Goal: Task Accomplishment & Management: Use online tool/utility

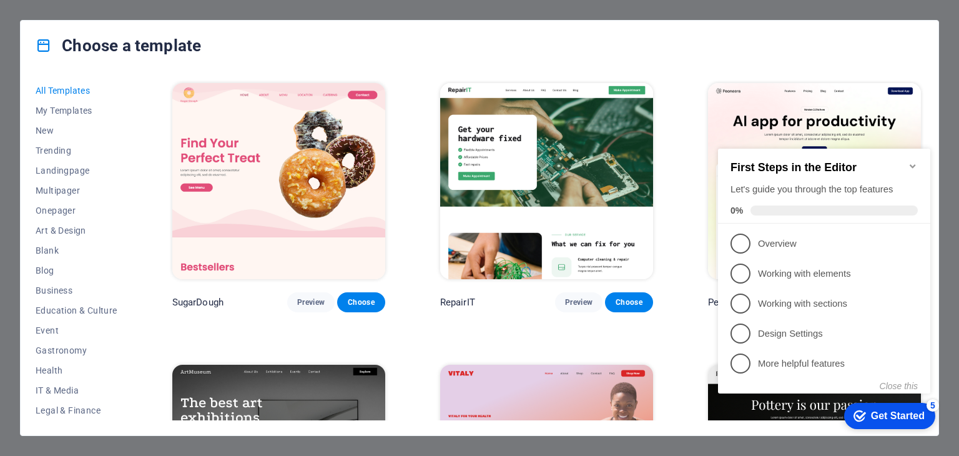
click at [911, 161] on icon "Minimize checklist" at bounding box center [913, 166] width 10 height 10
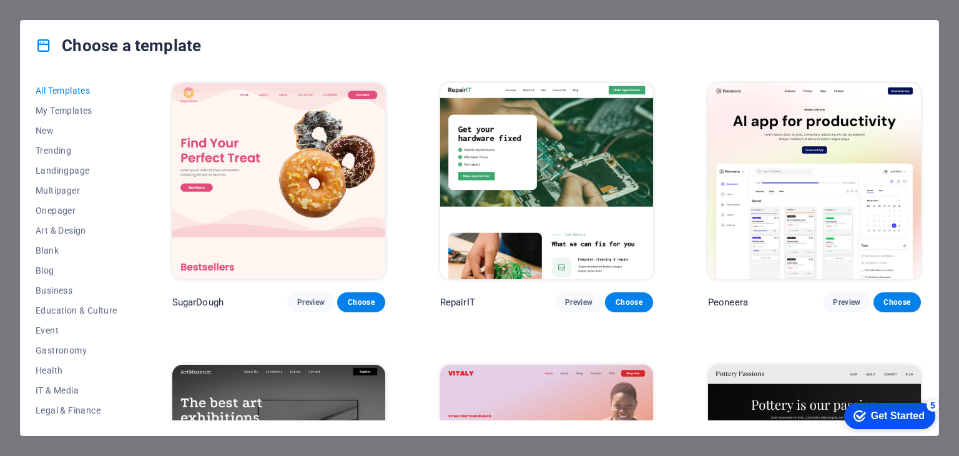
click at [957, 71] on div "Choose a template All Templates My Templates New Trending Landingpage Multipage…" at bounding box center [479, 228] width 959 height 456
click at [945, 66] on div "Choose a template All Templates My Templates New Trending Landingpage Multipage…" at bounding box center [479, 228] width 959 height 456
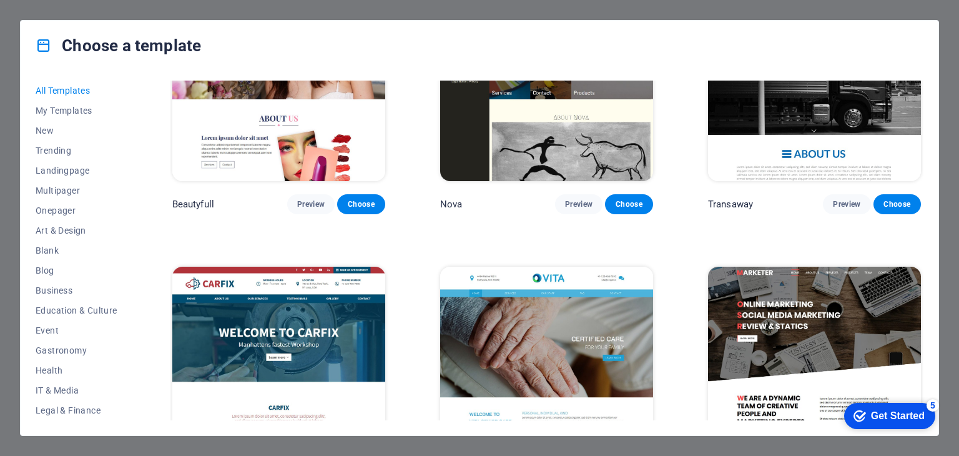
scroll to position [11959, 0]
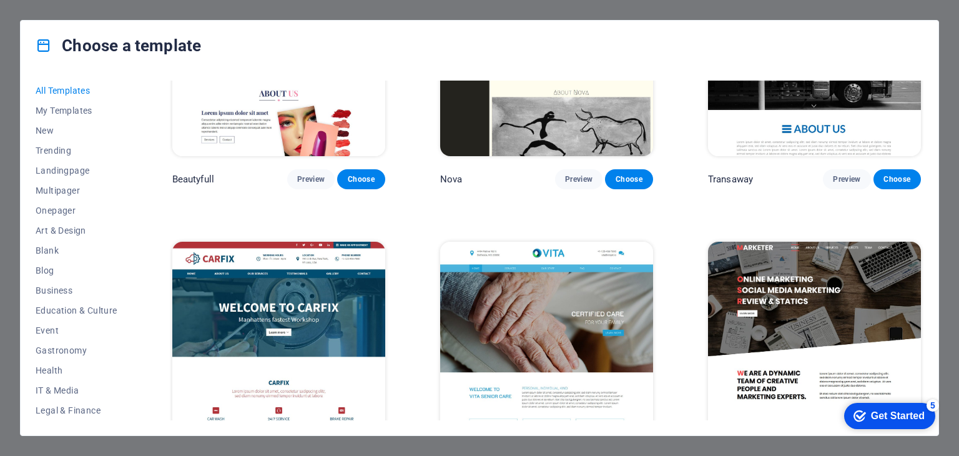
click at [830, 299] on img at bounding box center [814, 340] width 213 height 196
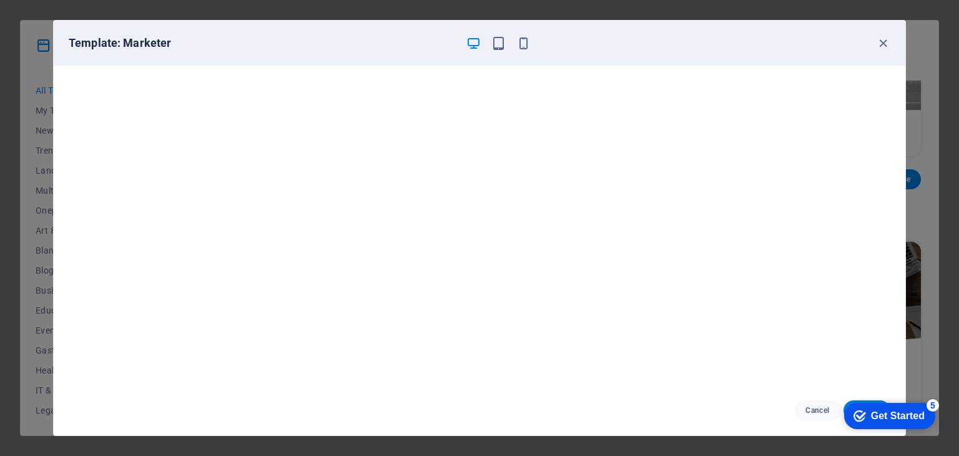
click at [937, 401] on div "5" at bounding box center [933, 405] width 12 height 12
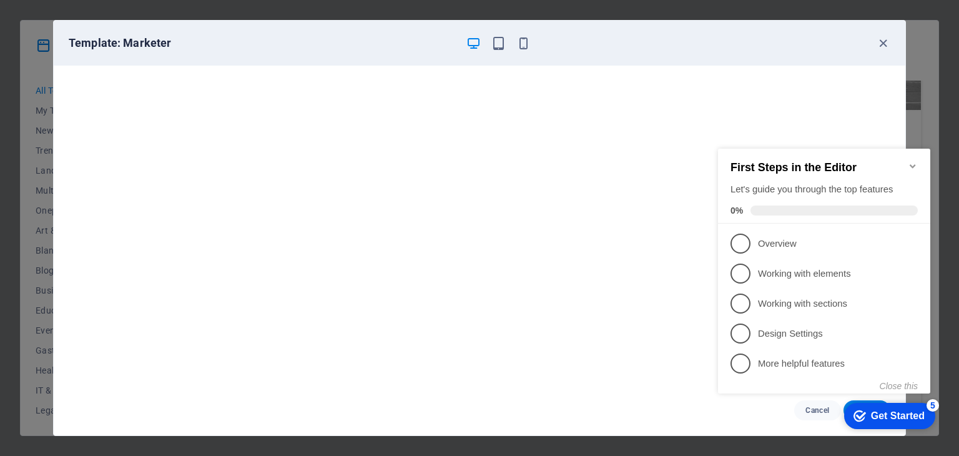
click at [907, 163] on h2 "First Steps in the Editor" at bounding box center [824, 167] width 187 height 13
click at [914, 164] on icon "Minimize checklist" at bounding box center [913, 166] width 10 height 10
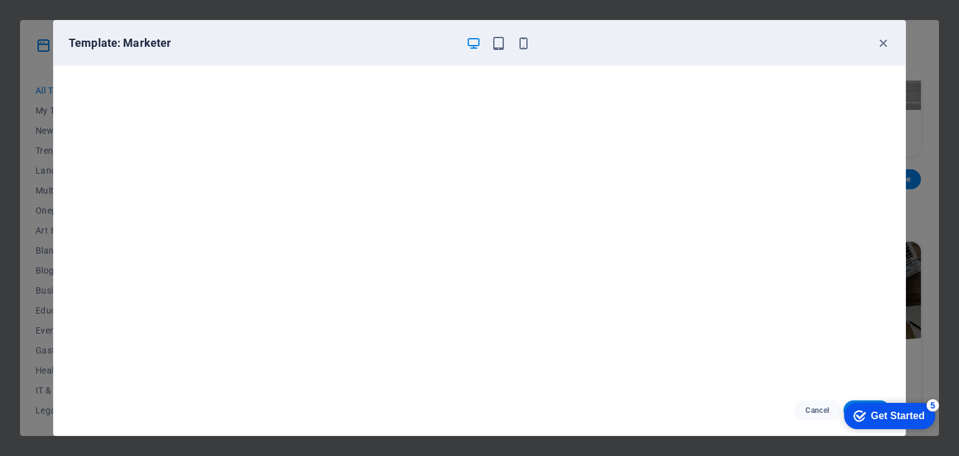
drag, startPoint x: 929, startPoint y: 675, endPoint x: 1642, endPoint y: 804, distance: 724.7
click at [929, 434] on div "checkmark Get Started 5 First Steps in the Editor Let's guide you through the t…" at bounding box center [887, 415] width 106 height 37
click at [814, 408] on span "Cancel" at bounding box center [817, 410] width 27 height 10
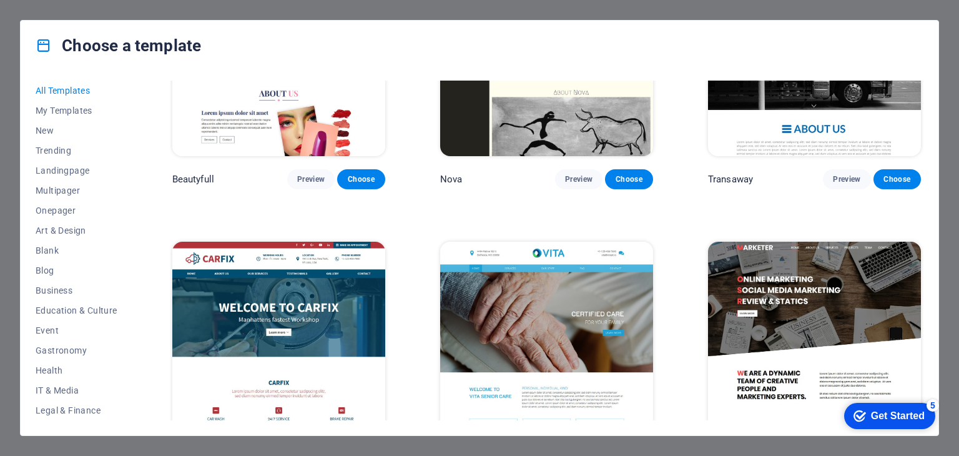
click at [944, 210] on div "Choose a template All Templates My Templates New Trending Landingpage Multipage…" at bounding box center [479, 228] width 959 height 456
click at [917, 242] on img at bounding box center [814, 340] width 213 height 196
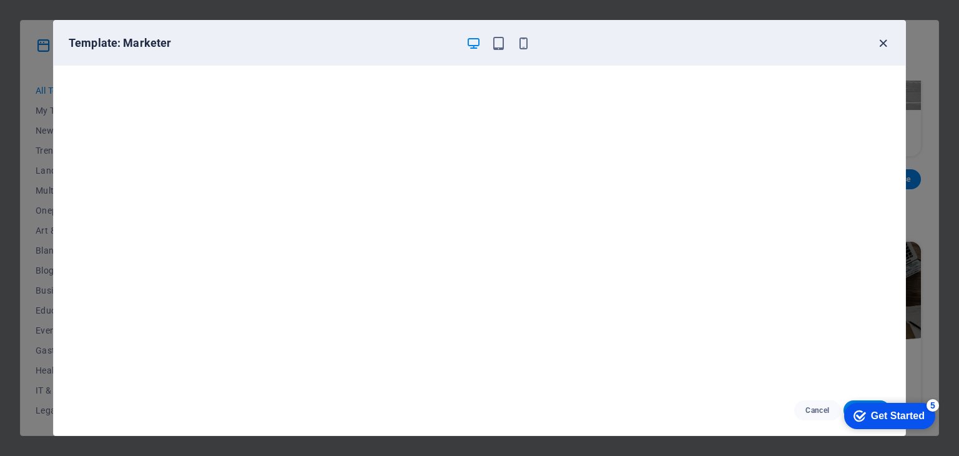
click at [884, 45] on icon "button" at bounding box center [883, 43] width 14 height 14
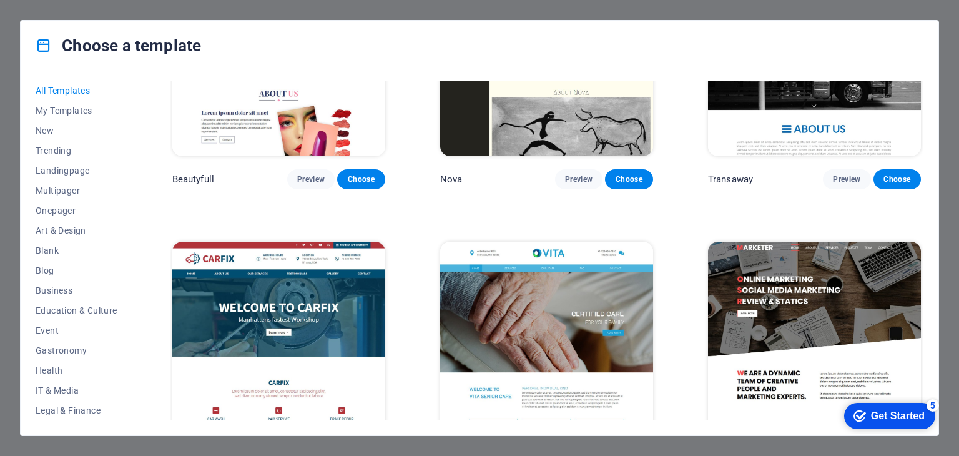
click at [694, 420] on div "All Templates My Templates New Trending Landingpage Multipager Onepager Art & D…" at bounding box center [480, 253] width 918 height 365
drag, startPoint x: 134, startPoint y: 175, endPoint x: 136, endPoint y: 197, distance: 21.9
click at [136, 197] on div "All Templates My Templates New Trending Landingpage Multipager Onepager Art & D…" at bounding box center [480, 253] width 918 height 365
drag, startPoint x: 134, startPoint y: 195, endPoint x: 136, endPoint y: 221, distance: 26.3
click at [136, 221] on div "All Templates My Templates New Trending Landingpage Multipager Onepager Art & D…" at bounding box center [480, 253] width 918 height 365
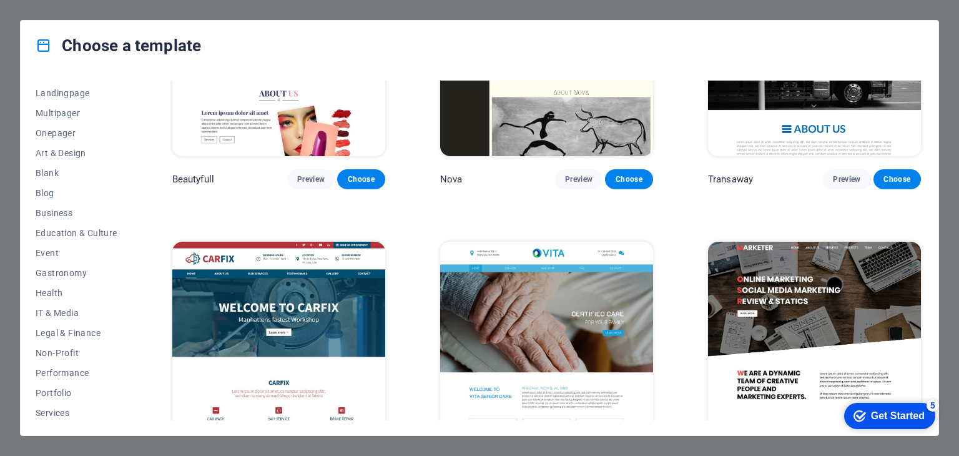
scroll to position [73, 0]
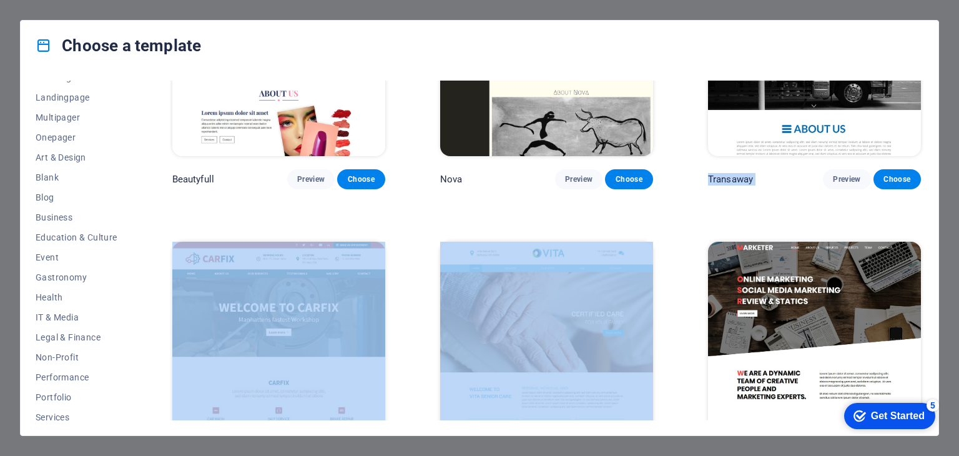
drag, startPoint x: 697, startPoint y: 163, endPoint x: 684, endPoint y: 140, distance: 26.0
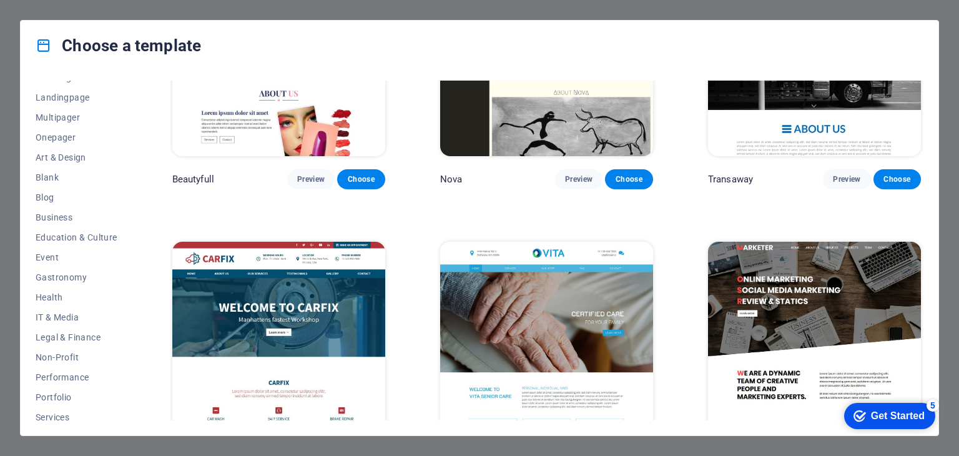
click at [900, 408] on div "checkmark Get Started 5" at bounding box center [889, 416] width 91 height 26
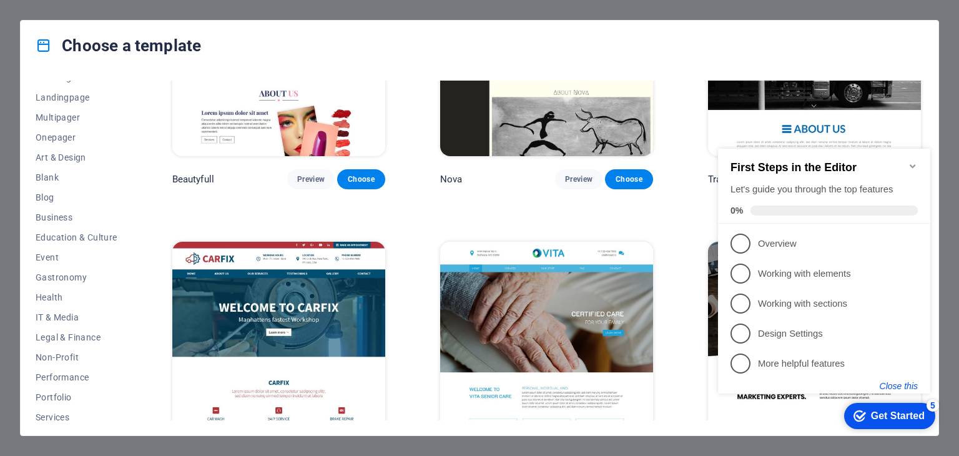
drag, startPoint x: 894, startPoint y: 383, endPoint x: 1587, endPoint y: 574, distance: 718.4
click at [894, 383] on button "Close this" at bounding box center [899, 386] width 38 height 10
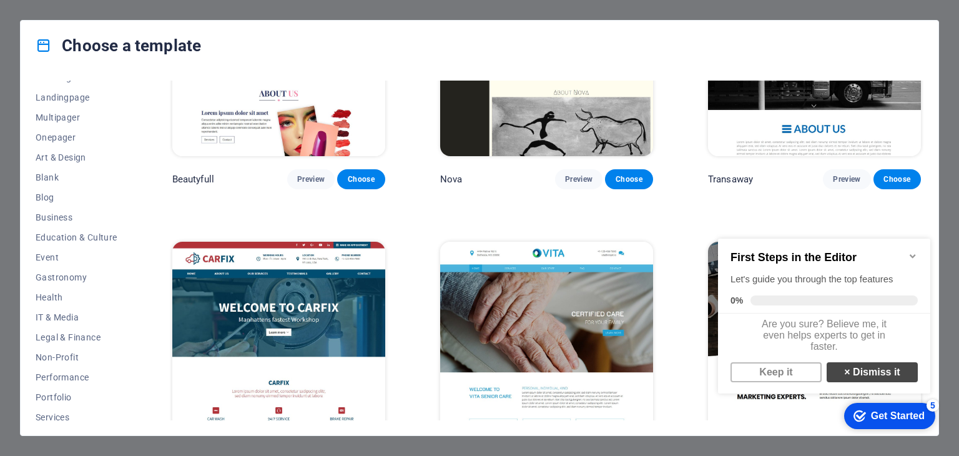
click at [863, 382] on link "× Dismiss it" at bounding box center [872, 372] width 91 height 20
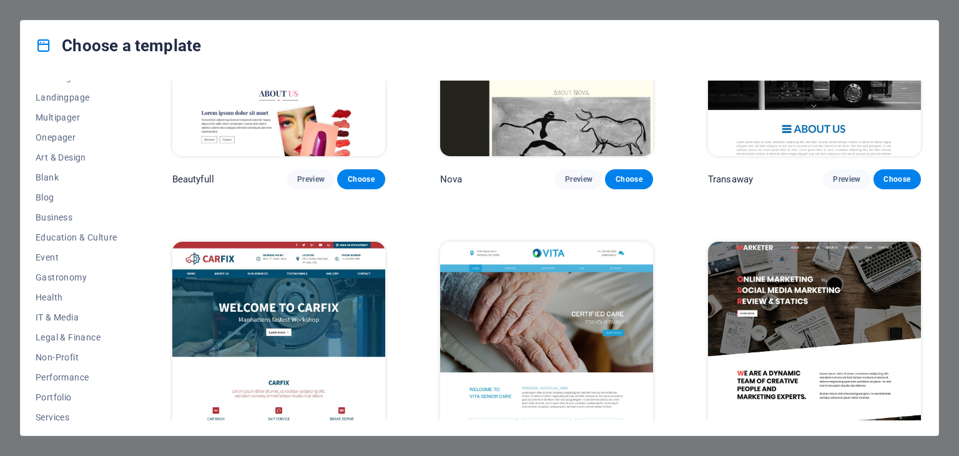
click at [899, 455] on span "Choose" at bounding box center [897, 461] width 27 height 10
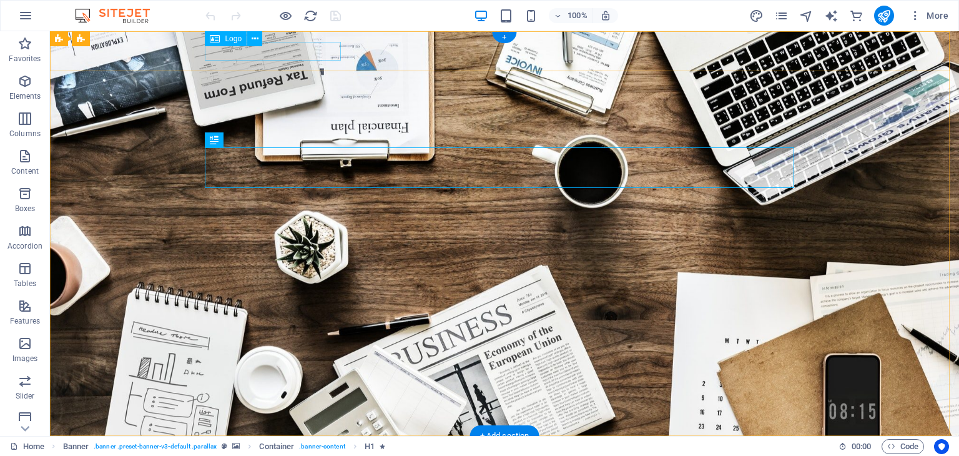
click at [302, 446] on div at bounding box center [504, 455] width 589 height 19
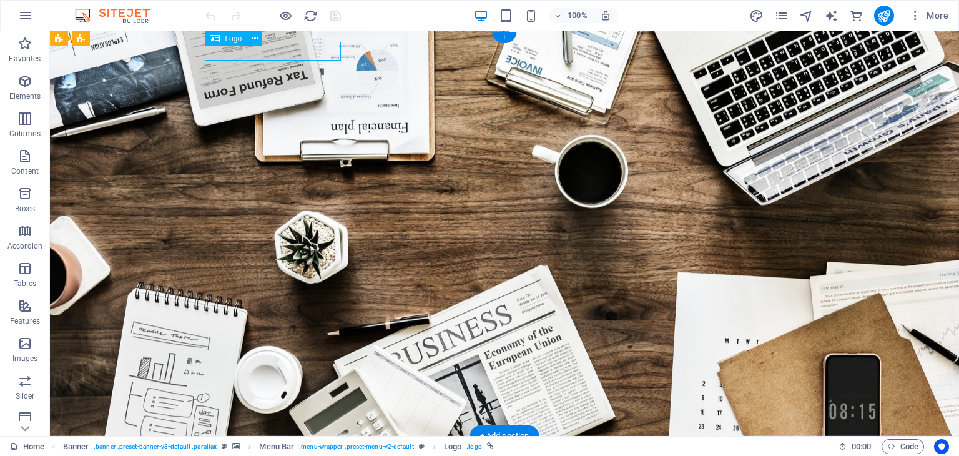
click at [298, 446] on div at bounding box center [504, 455] width 589 height 19
click at [78, 436] on div "Home About us Services Projects Team Contact" at bounding box center [504, 465] width 909 height 59
select select "px"
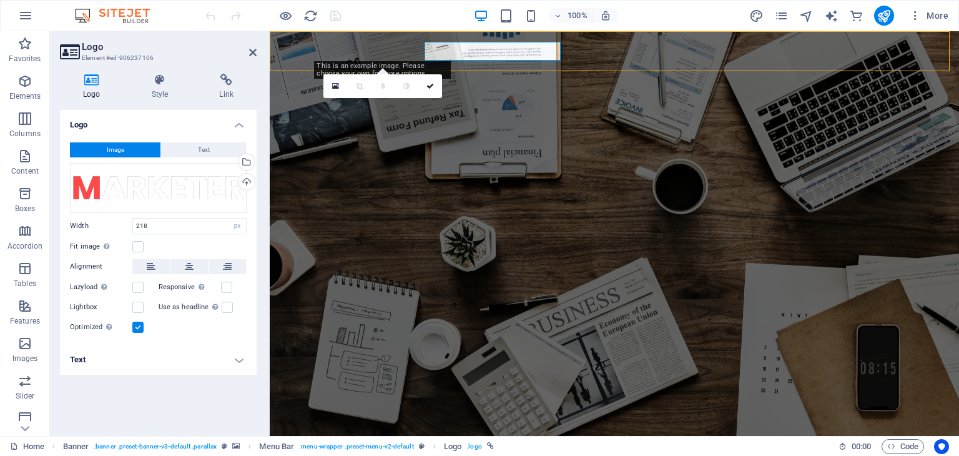
click at [298, 436] on div "Home About us Services Projects Team Contact" at bounding box center [614, 465] width 689 height 59
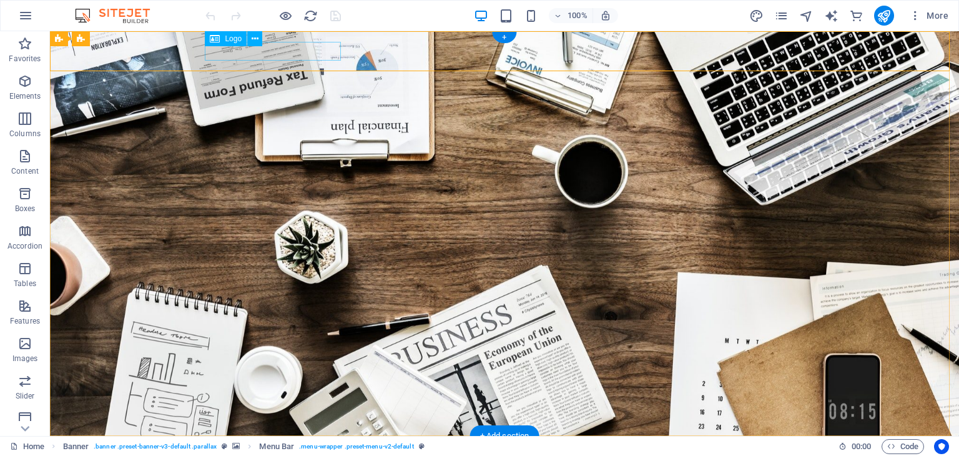
click at [310, 446] on div at bounding box center [504, 455] width 589 height 19
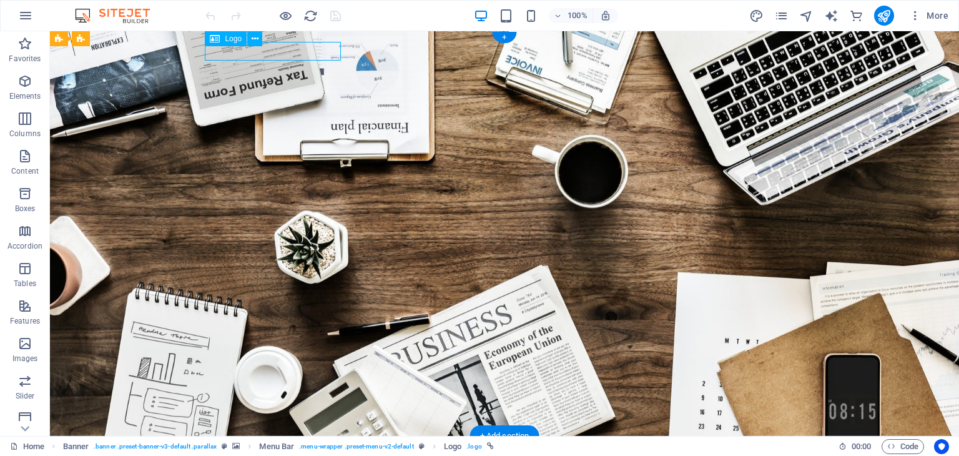
click at [327, 446] on div at bounding box center [504, 455] width 589 height 19
select select "px"
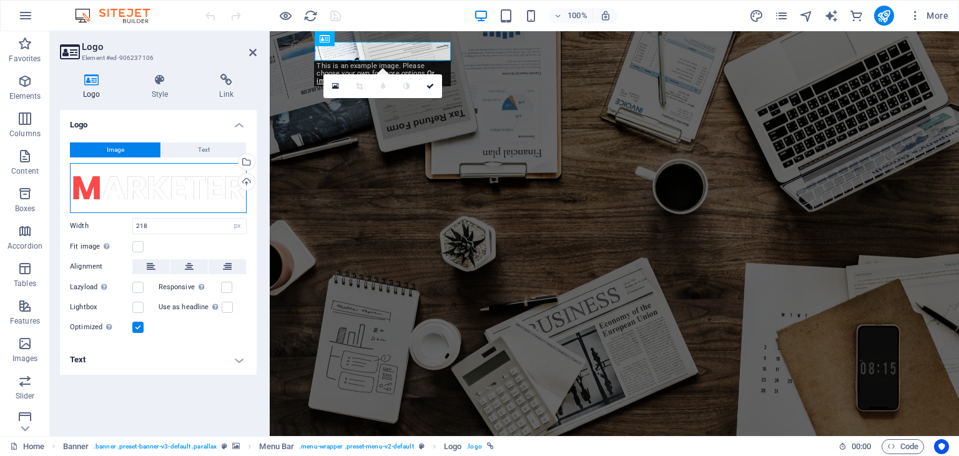
click at [97, 179] on div "Drag files here, click to choose files or select files from Files or our free s…" at bounding box center [158, 188] width 177 height 50
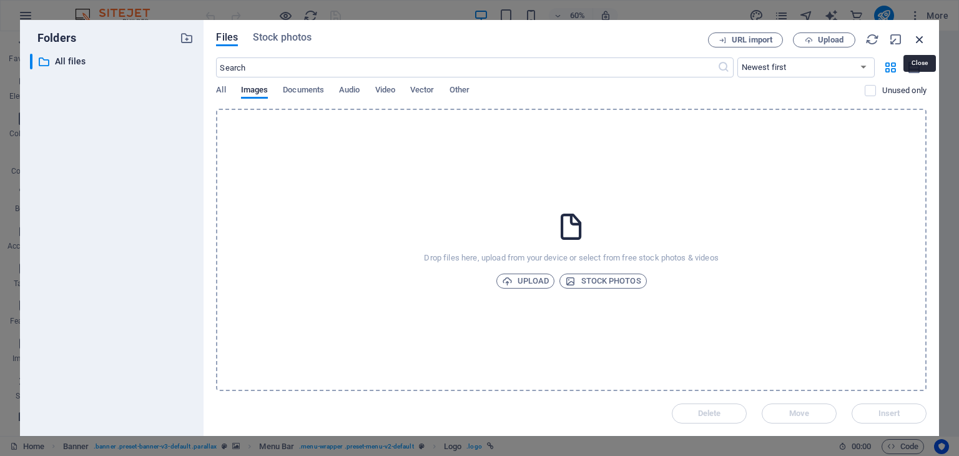
click at [920, 36] on icon "button" at bounding box center [920, 39] width 14 height 14
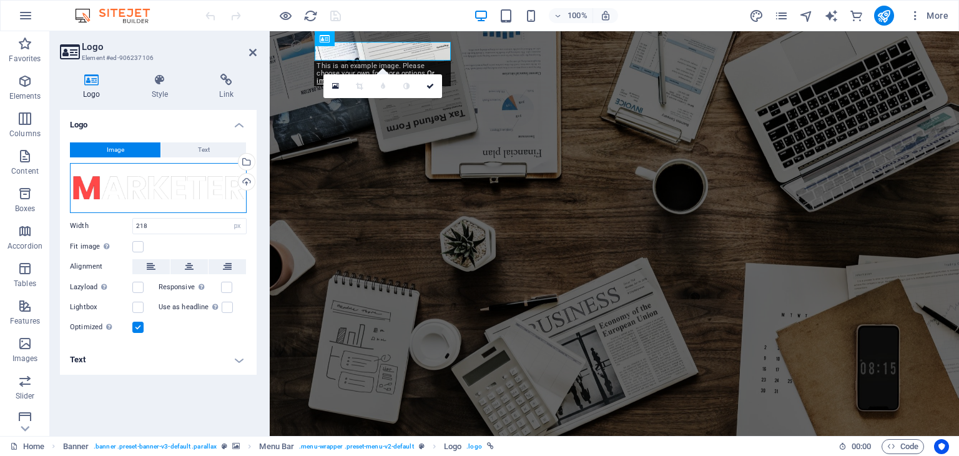
click at [159, 188] on div "Drag files here, click to choose files or select files from Files or our free s…" at bounding box center [158, 188] width 177 height 50
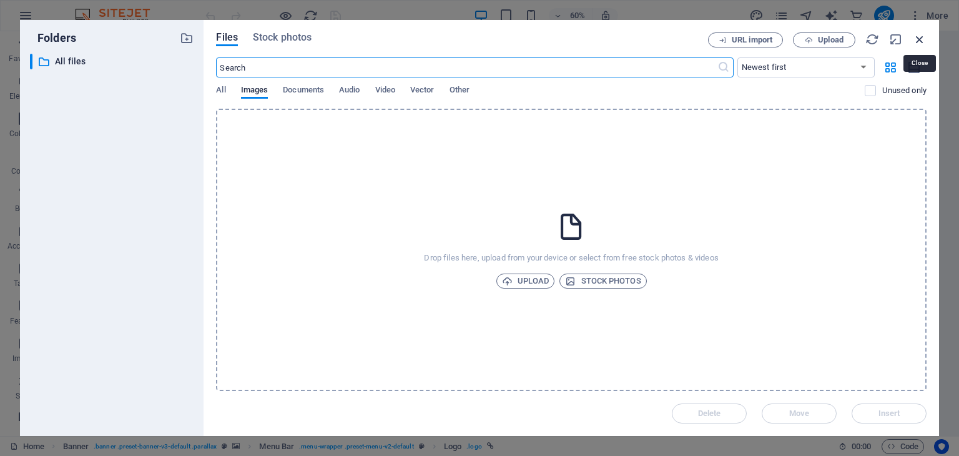
click at [924, 34] on icon "button" at bounding box center [920, 39] width 14 height 14
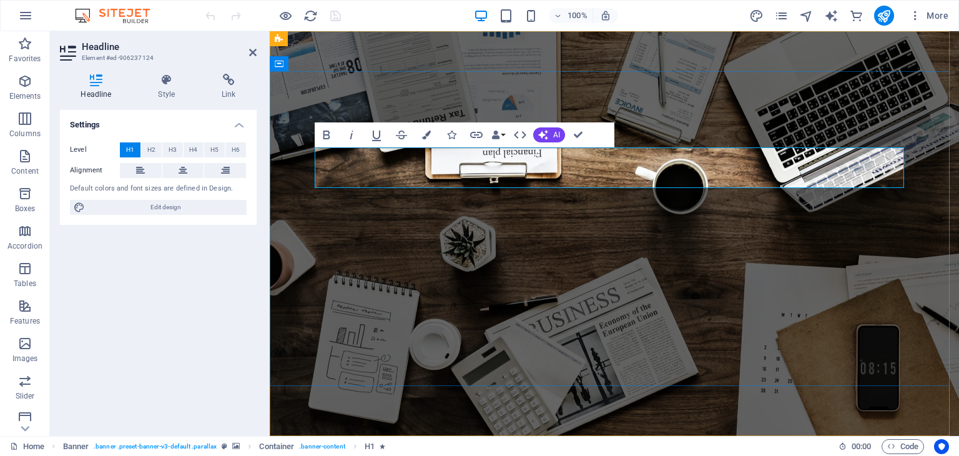
drag, startPoint x: 657, startPoint y: 173, endPoint x: 302, endPoint y: 179, distance: 354.7
drag, startPoint x: 253, startPoint y: 48, endPoint x: 581, endPoint y: 12, distance: 330.4
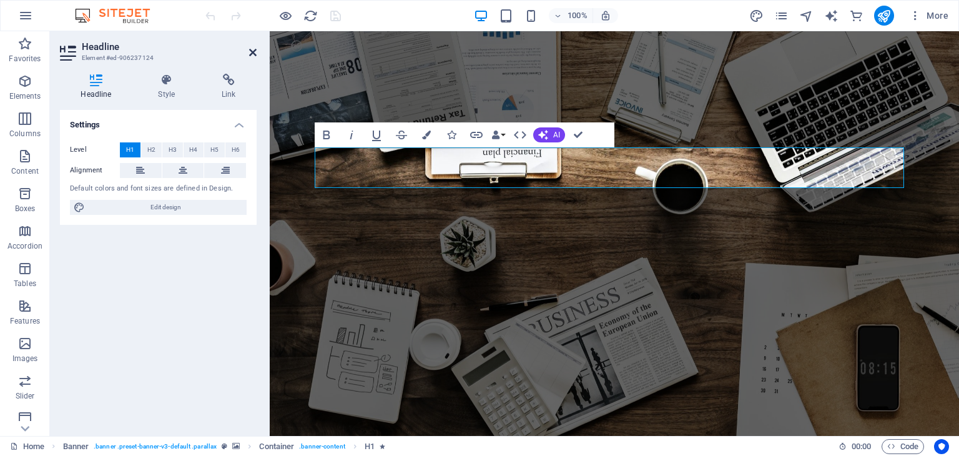
click at [253, 48] on icon at bounding box center [252, 52] width 7 height 10
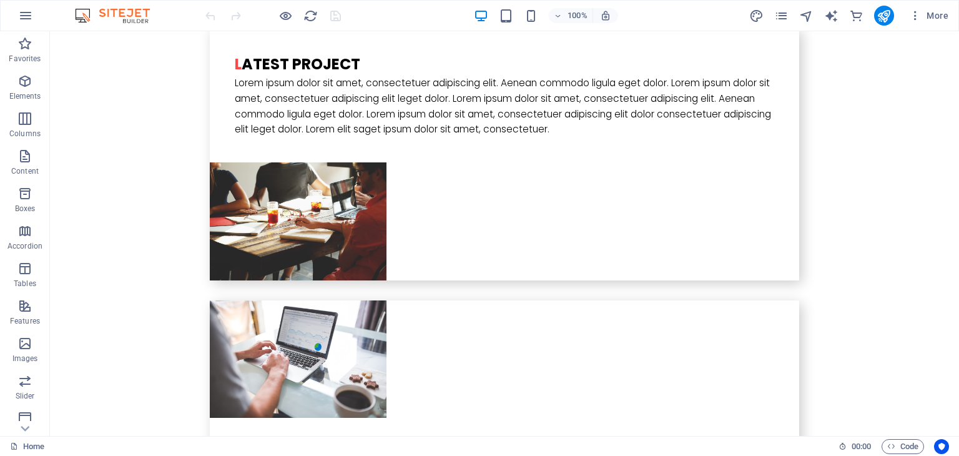
scroll to position [3057, 0]
